Goal: Check status

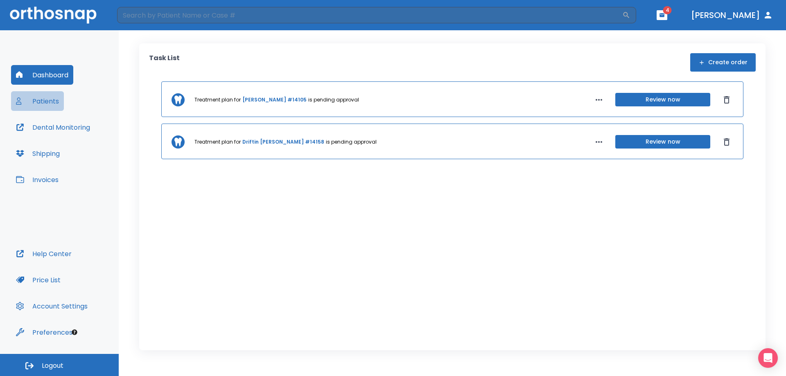
click at [40, 101] on button "Patients" at bounding box center [37, 101] width 53 height 20
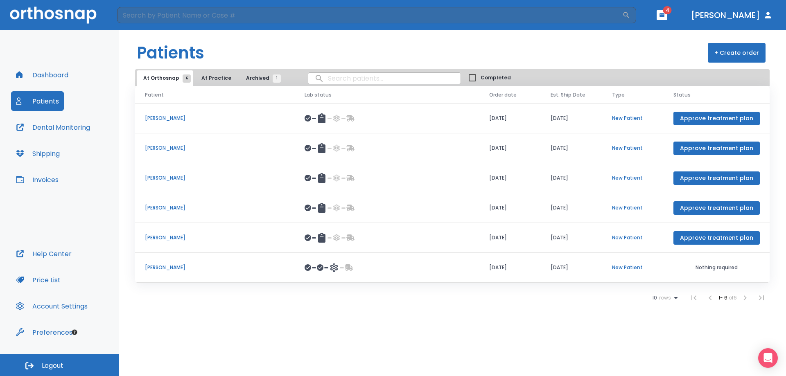
click at [171, 236] on p "[PERSON_NAME]" at bounding box center [215, 237] width 140 height 7
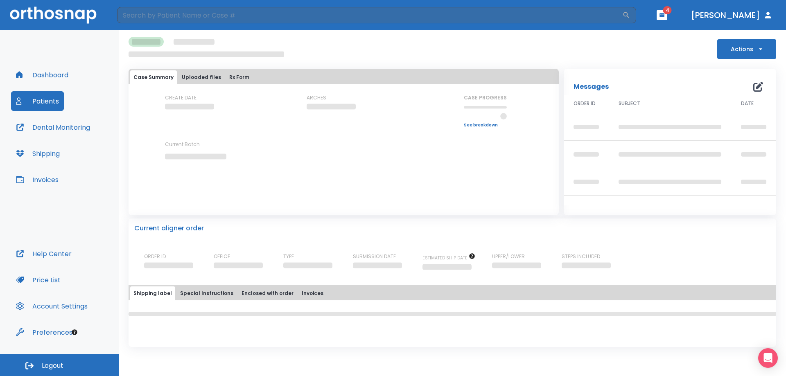
click at [241, 217] on div "Actions Case Summary Uploaded files Rx Form CREATE DATE ARCHES CASE PROGRESS Up…" at bounding box center [452, 188] width 647 height 317
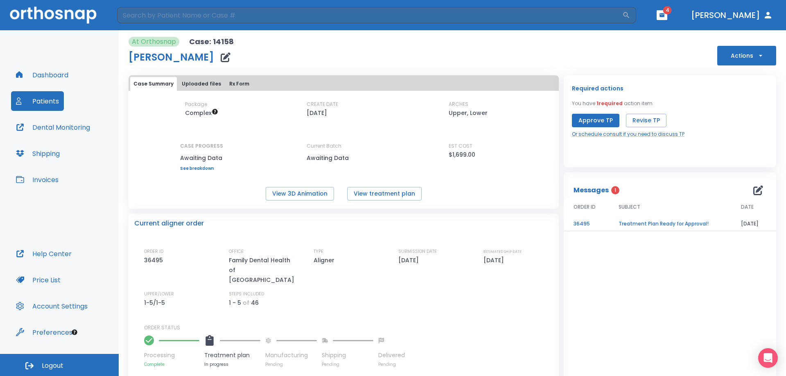
click at [240, 156] on div "Package Complex CREATE DATE [DATE] ARCHES Upper, Lower CASE PROGRESS Awaiting D…" at bounding box center [344, 136] width 430 height 70
